Goal: Information Seeking & Learning: Learn about a topic

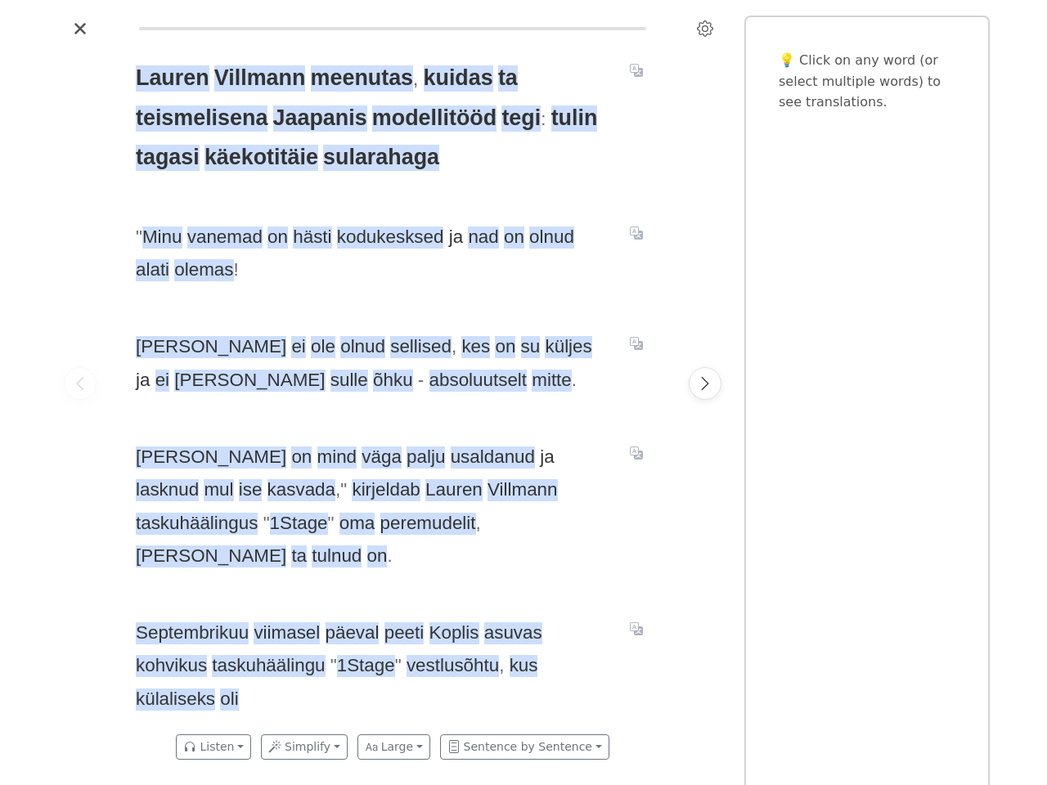
click at [524, 393] on span "Nad ei ole olnud sellised , kes on su küljes ja ei [PERSON_NAME] sulle õhku - a…" at bounding box center [373, 363] width 474 height 66
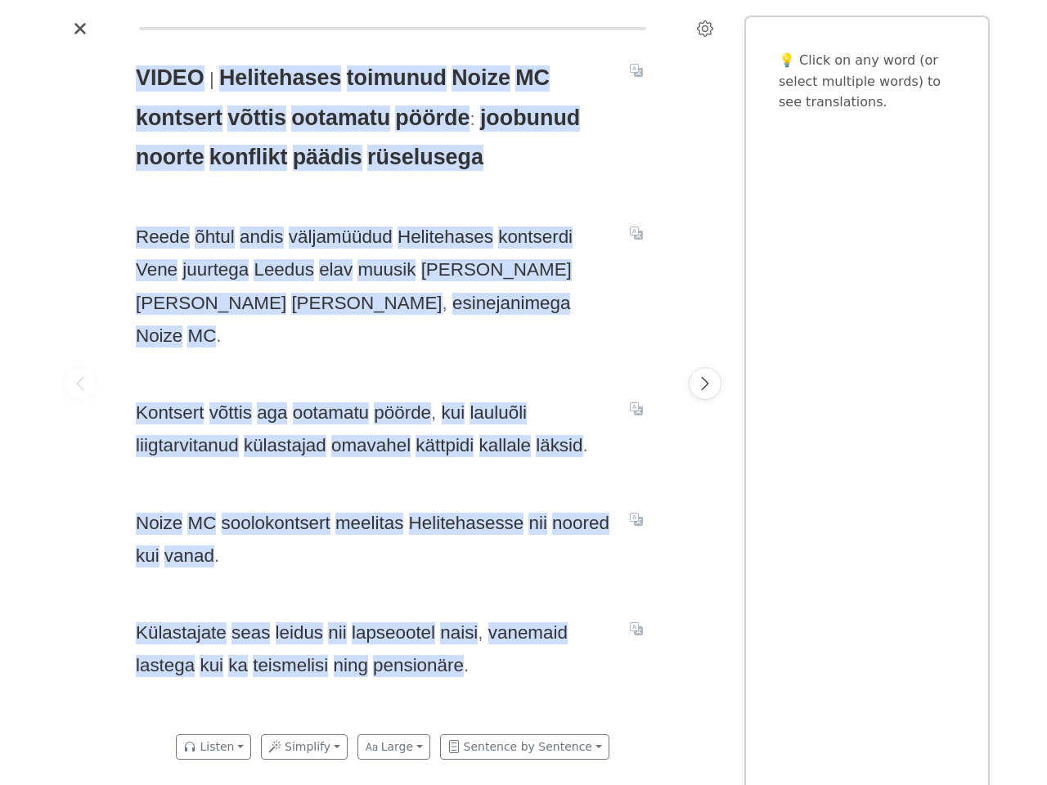
click at [705, 29] on icon "Settings" at bounding box center [705, 28] width 16 height 16
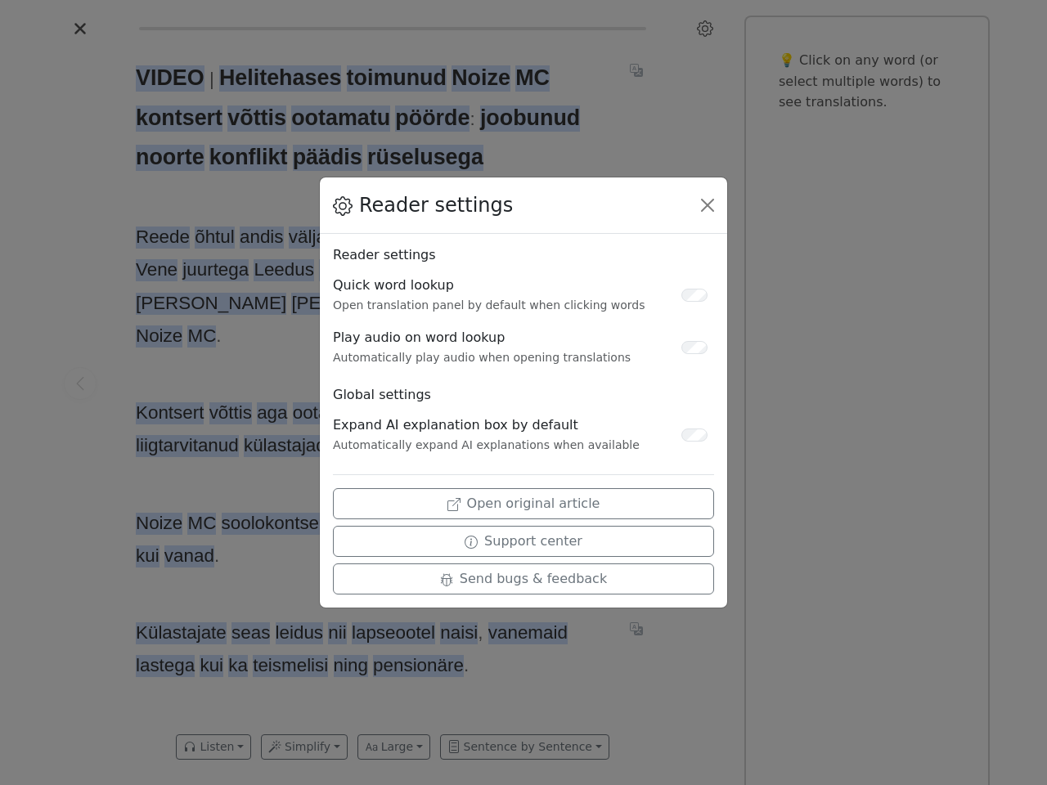
click at [80, 384] on div "Reader settings Reader settings Quick word lookup Open translation panel by def…" at bounding box center [523, 392] width 1047 height 785
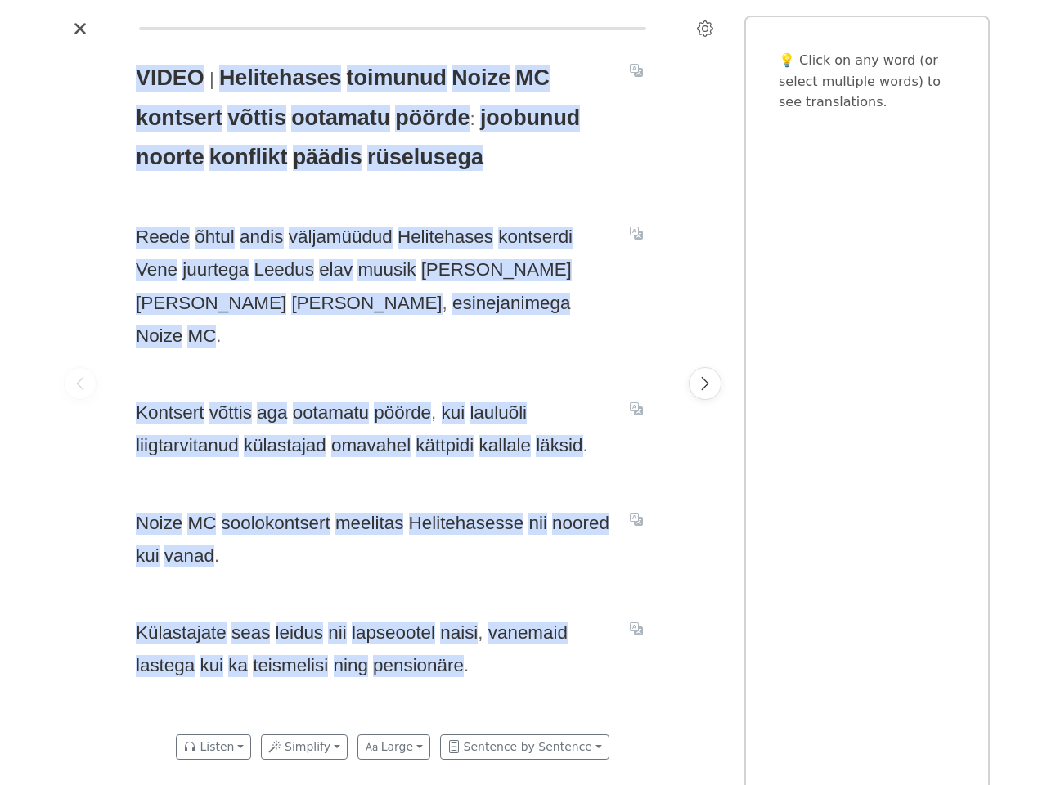
click at [169, 79] on span "VIDEO" at bounding box center [170, 78] width 69 height 26
